Goal: Task Accomplishment & Management: Use online tool/utility

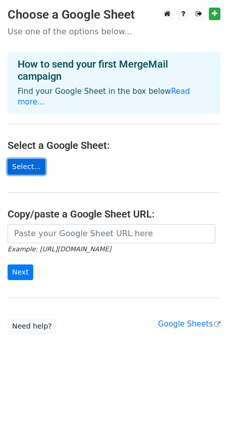
click at [20, 159] on link "Select..." at bounding box center [27, 167] width 38 height 16
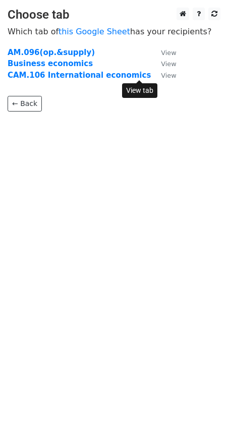
click at [161, 77] on small "View" at bounding box center [168, 76] width 15 height 8
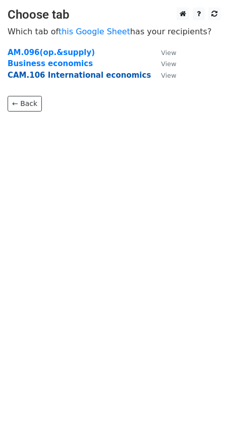
click at [83, 75] on strong "CAM.106 International economics" at bounding box center [79, 75] width 143 height 9
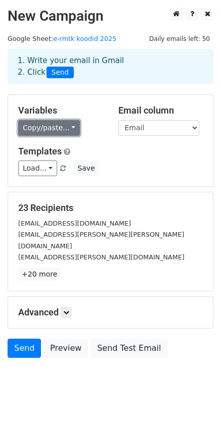
click at [67, 128] on link "Copy/paste..." at bounding box center [49, 128] width 62 height 16
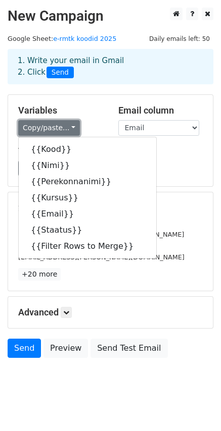
click at [67, 128] on link "Copy/paste..." at bounding box center [49, 128] width 62 height 16
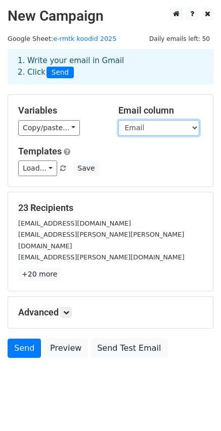
click at [161, 128] on select "Kood Nimi Perekonnanimi [PERSON_NAME] Email Staatus Filter Rows to Merge" at bounding box center [158, 128] width 81 height 16
click at [90, 113] on h5 "Variables" at bounding box center [60, 110] width 85 height 11
click at [153, 126] on select "Kood Nimi Perekonnanimi [PERSON_NAME] Email Staatus Filter Rows to Merge" at bounding box center [158, 128] width 81 height 16
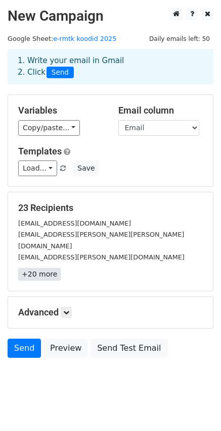
click at [35, 268] on link "+20 more" at bounding box center [39, 274] width 42 height 13
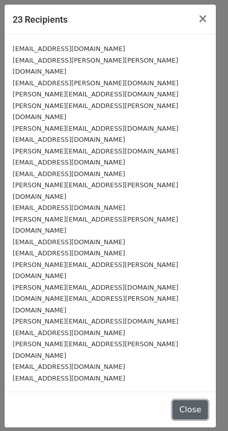
click at [196, 400] on button "Close" at bounding box center [190, 409] width 35 height 19
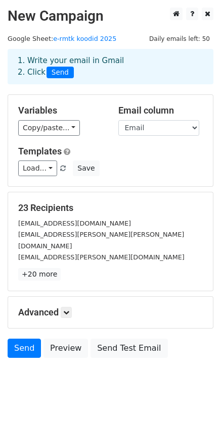
click at [121, 368] on body "New Campaign Daily emails left: 50 Google Sheet: e-rmtk koodid 2025 1. Write yo…" at bounding box center [110, 206] width 221 height 396
click at [67, 310] on icon at bounding box center [66, 313] width 6 height 6
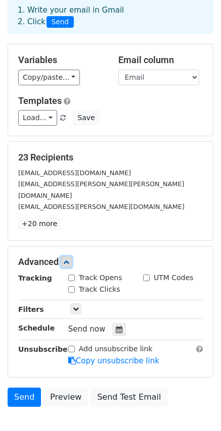
scroll to position [100, 0]
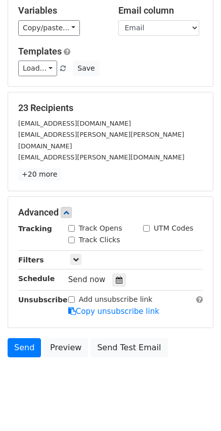
click at [71, 237] on input "Track Clicks" at bounding box center [71, 240] width 7 height 7
checkbox input "false"
click at [70, 225] on input "Track Opens" at bounding box center [71, 228] width 7 height 7
checkbox input "true"
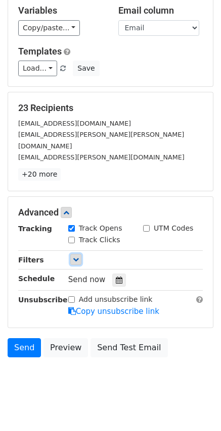
click at [76, 257] on icon at bounding box center [76, 260] width 6 height 6
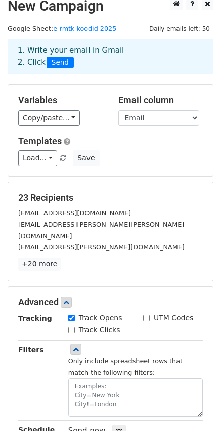
scroll to position [0, 0]
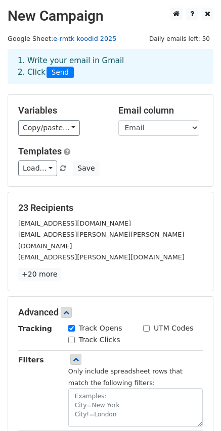
click at [73, 37] on link "e-rmtk koodid 2025" at bounding box center [84, 39] width 63 height 8
